Goal: Task Accomplishment & Management: Use online tool/utility

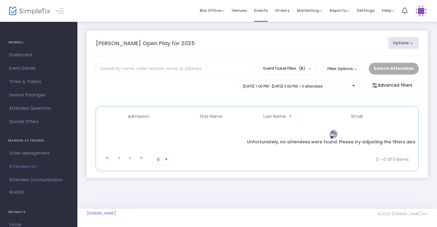
click at [323, 89] on span "[DATE] 1:00 PM - [DATE] 3:00 PM • 0 attendees" at bounding box center [283, 86] width 80 height 5
click at [346, 84] on div "[DATE] 1:00 PM - [DATE] 3:00 PM • 0 attendees" at bounding box center [299, 87] width 113 height 9
click at [352, 88] on div "[DATE] 1:00 PM - [DATE] 3:00 PM • 0 attendees" at bounding box center [297, 86] width 109 height 5
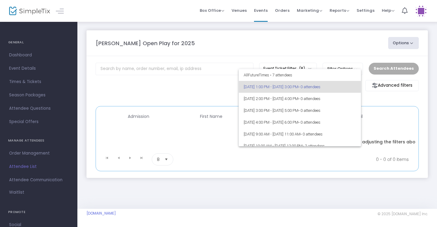
click at [233, 81] on div at bounding box center [218, 113] width 437 height 227
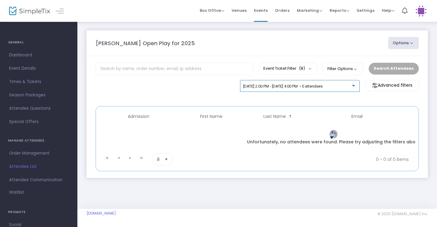
click at [317, 85] on span "9/25/2025 @ 2:00 PM - 9/25/2025 @ 4:00 PM • 0 attendees" at bounding box center [283, 86] width 80 height 5
click at [302, 91] on div "9/25/2025 @ 2:00 PM - 9/25/2025 @ 4:00 PM • 0 attendees" at bounding box center [299, 87] width 113 height 9
click at [282, 84] on span "[DATE] 2:00 PM - [DATE] 4:00 PM • 0 attendees" at bounding box center [283, 86] width 80 height 5
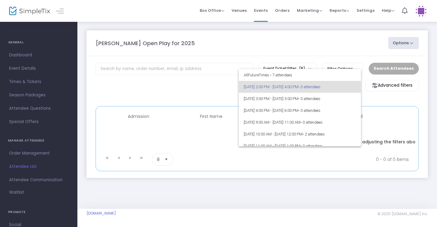
click at [299, 37] on div at bounding box center [218, 113] width 437 height 227
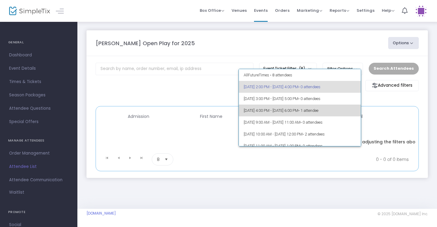
click at [309, 108] on span "9/25/2025 @ 4:00 PM - 9/25/2025 @ 6:00 PM • 1 attendee" at bounding box center [300, 111] width 113 height 12
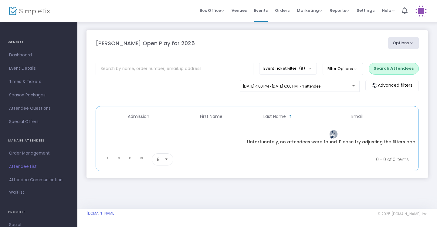
click at [396, 61] on m-panel-content "Event Ticket Filter (8) Select All General Admission: 1 year & older Additional…" at bounding box center [258, 117] width 342 height 122
click at [395, 66] on button "Search Attendees" at bounding box center [394, 69] width 50 height 12
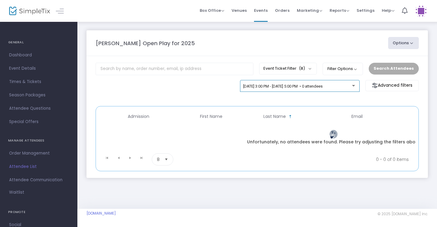
click at [330, 83] on div "[DATE] 3:00 PM - [DATE] 5:00 PM • 0 attendees" at bounding box center [299, 87] width 113 height 9
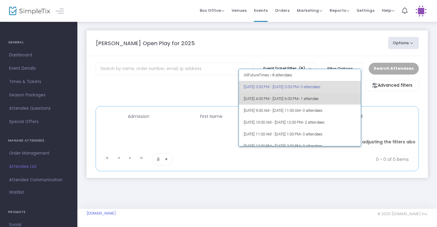
click at [328, 96] on span "[DATE] 4:00 PM - [DATE] 6:00 PM • 1 attendee" at bounding box center [300, 99] width 113 height 12
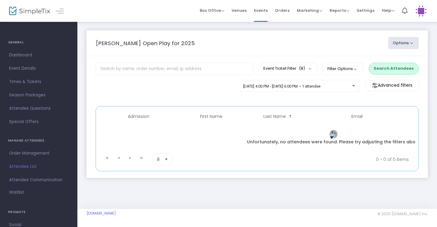
click at [380, 67] on button "Search Attendees" at bounding box center [394, 69] width 50 height 12
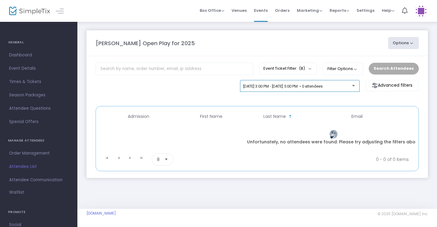
click at [332, 90] on div "[DATE] 3:00 PM - [DATE] 5:00 PM • 0 attendees" at bounding box center [299, 87] width 113 height 9
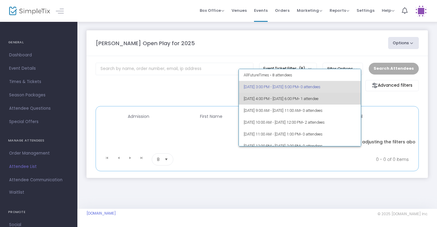
click at [326, 102] on span "9/25/2025 @ 4:00 PM - 9/25/2025 @ 6:00 PM • 1 attendee" at bounding box center [300, 99] width 113 height 12
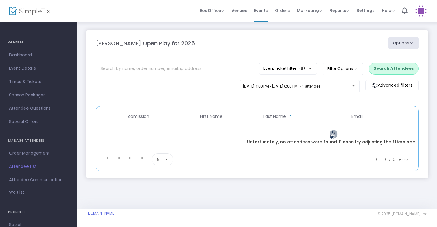
click at [386, 71] on button "Search Attendees" at bounding box center [394, 69] width 50 height 12
